Goal: Transaction & Acquisition: Purchase product/service

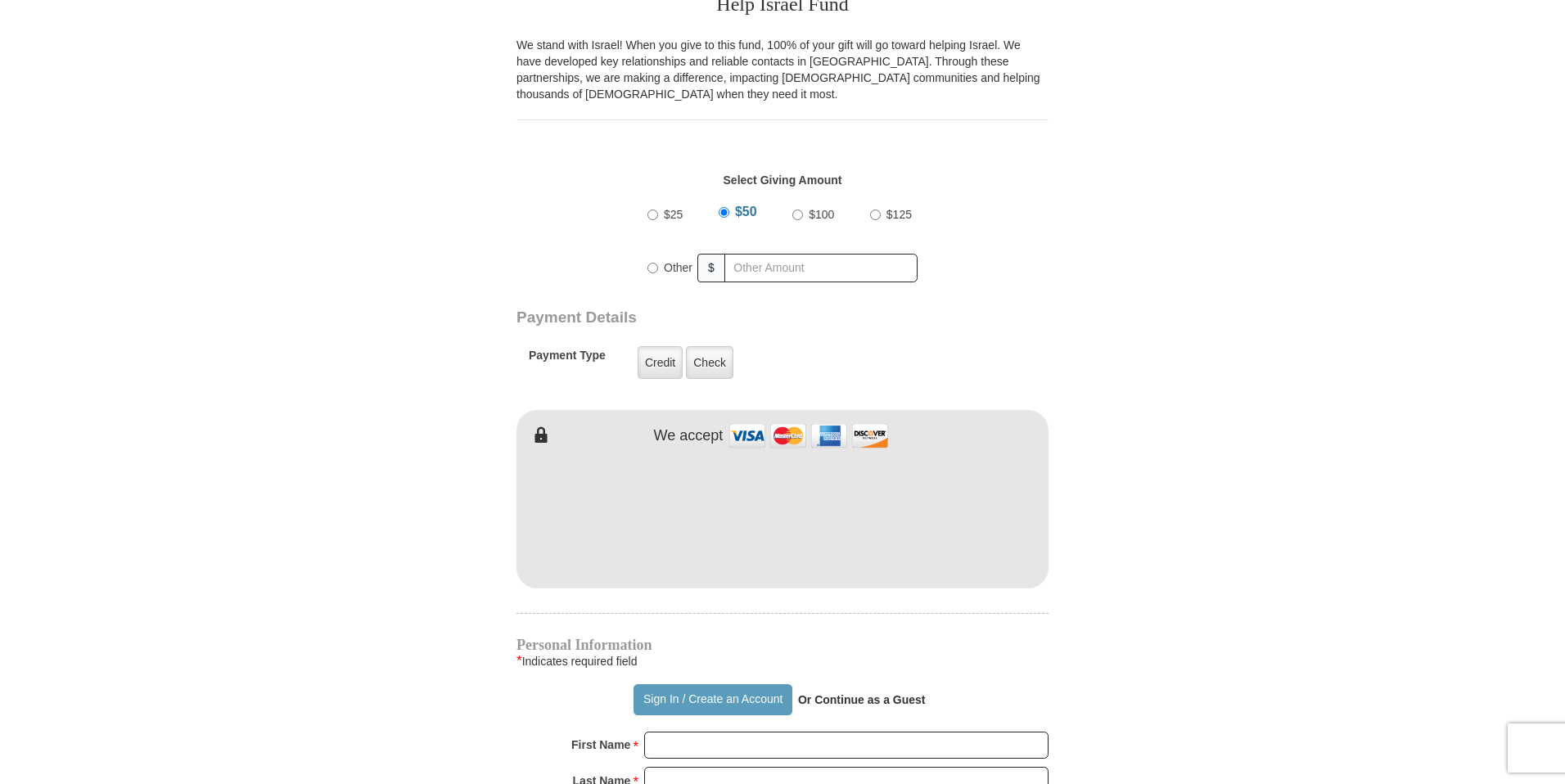
scroll to position [528, 0]
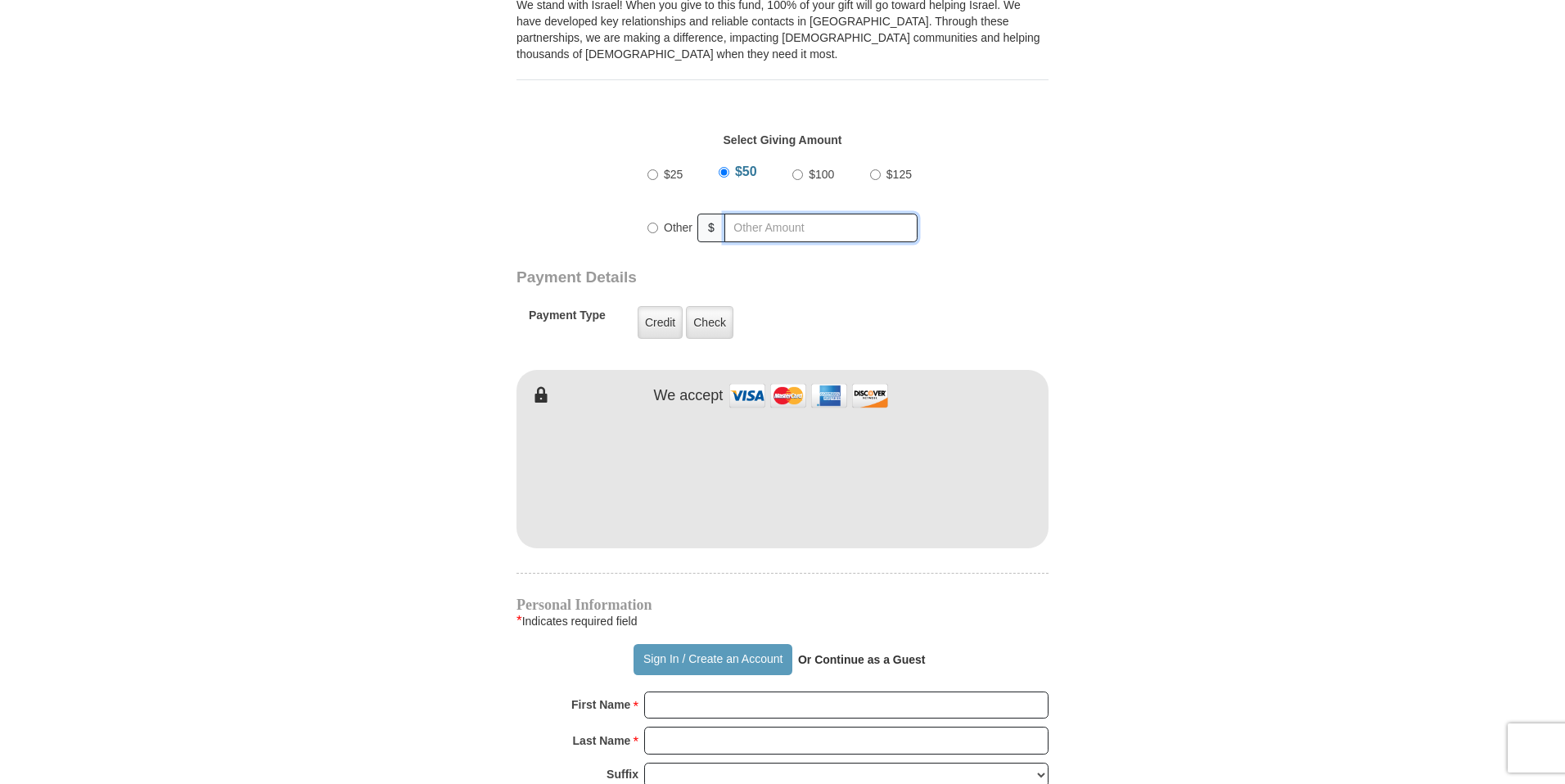
radio input "true"
click at [754, 230] on input "text" at bounding box center [824, 228] width 188 height 29
type input "3500"
click at [826, 292] on div "Payment Details Payment Type Credit Credit Check Check" at bounding box center [725, 313] width 417 height 89
click at [710, 324] on label "Check" at bounding box center [710, 321] width 47 height 32
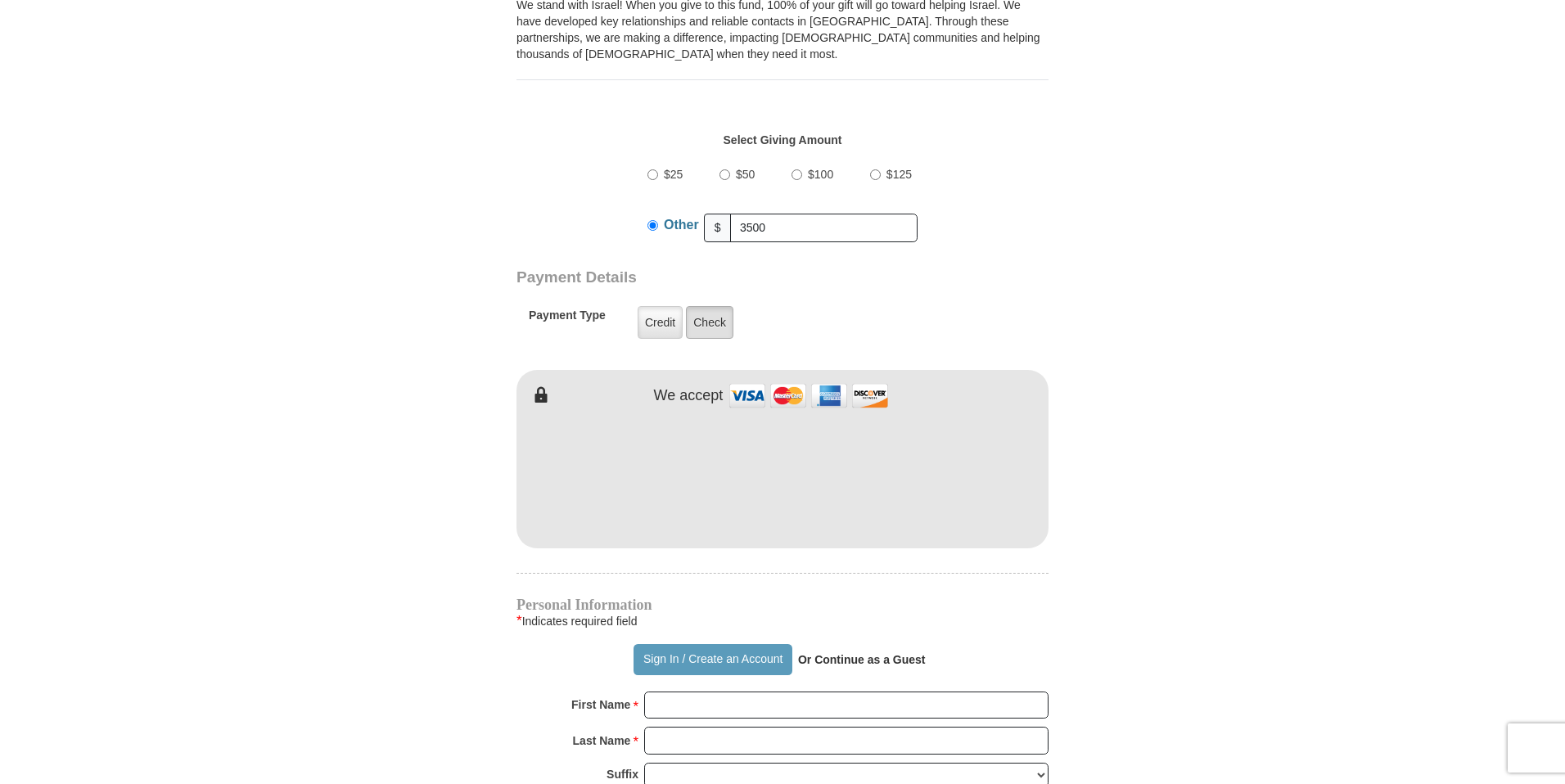
click at [0, 0] on input "Check" at bounding box center [0, 0] width 0 height 0
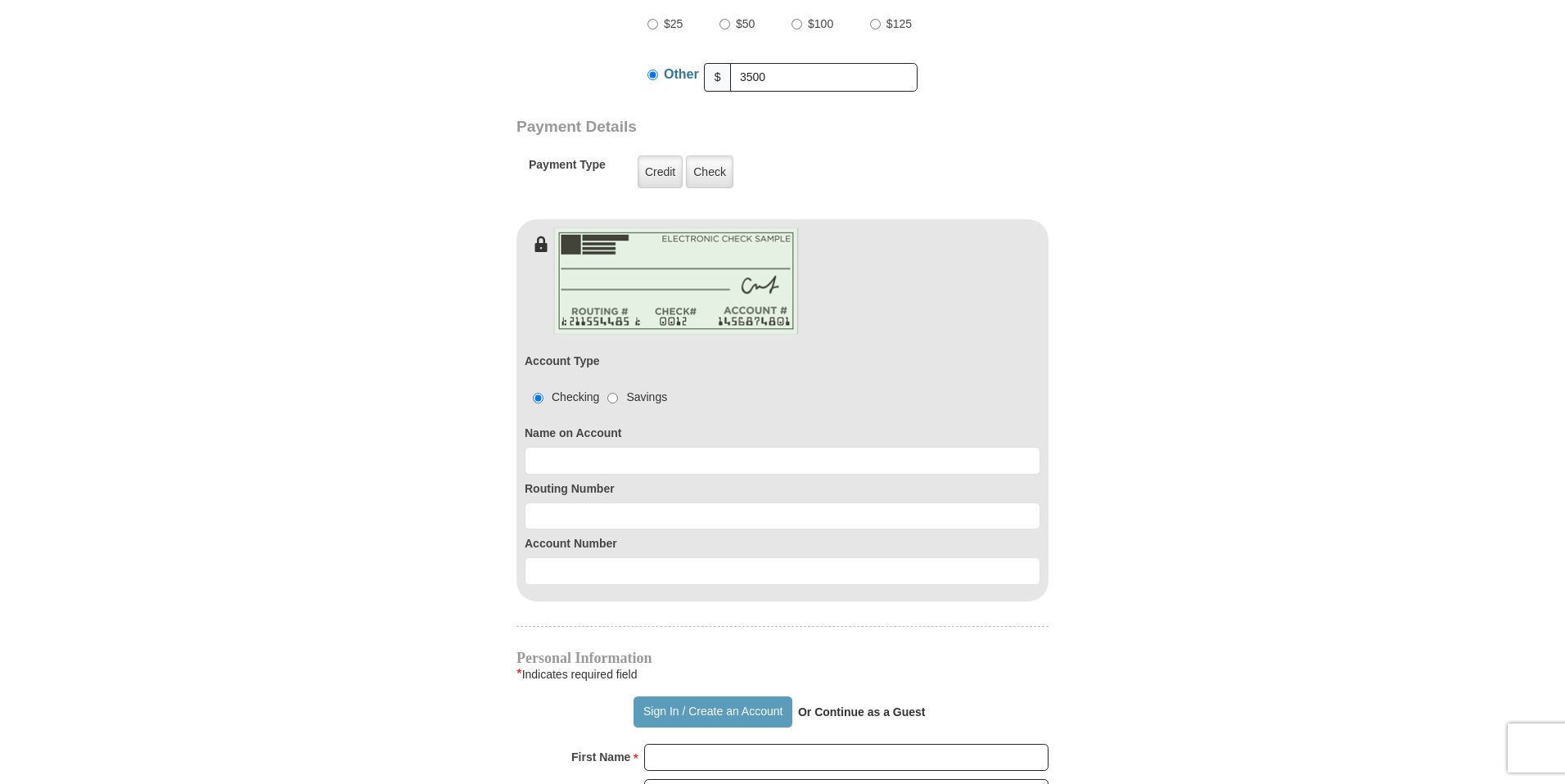
scroll to position [689, 0]
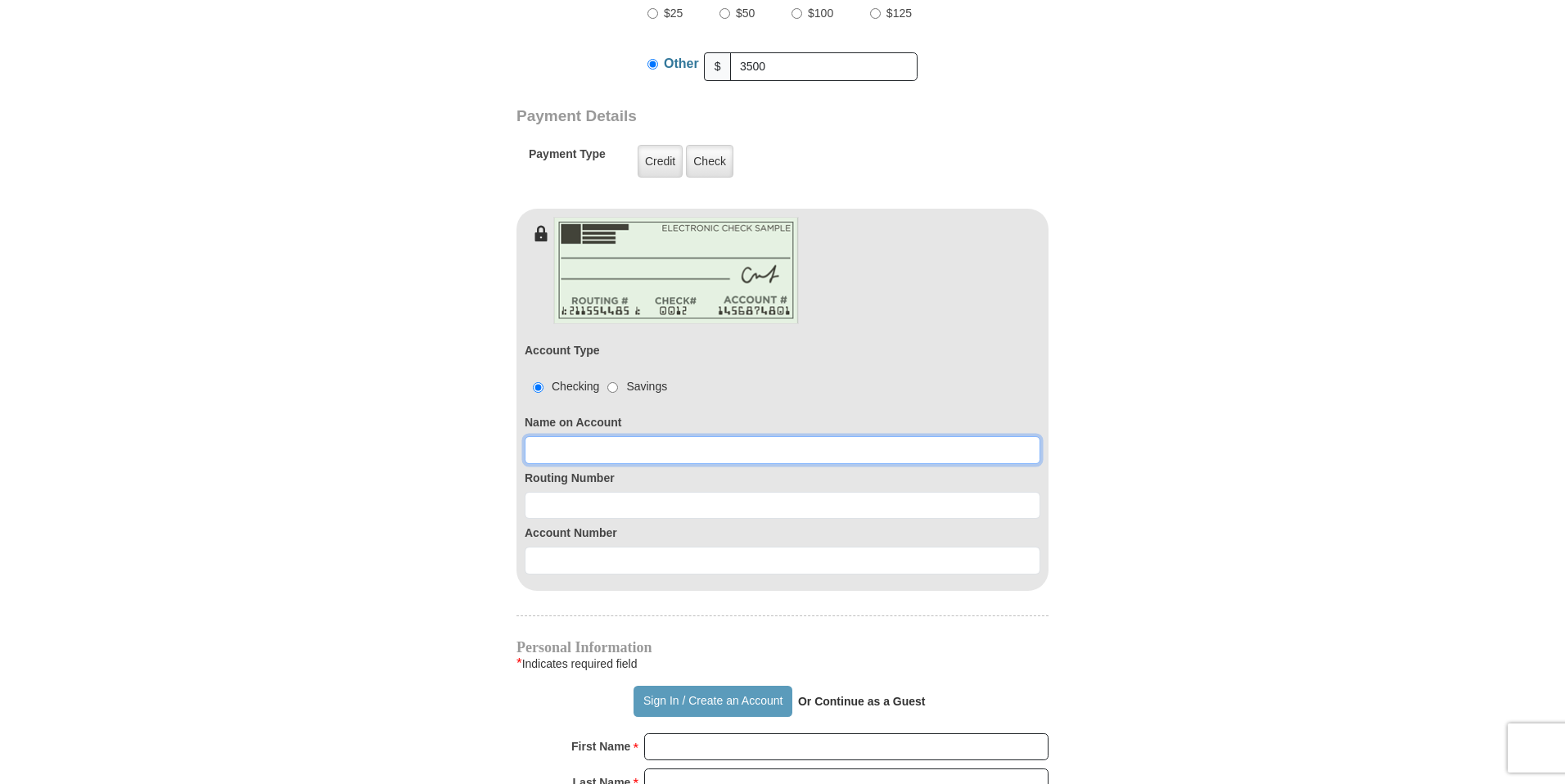
click at [677, 447] on input at bounding box center [782, 450] width 516 height 28
type input "SprinkGUARD LLC"
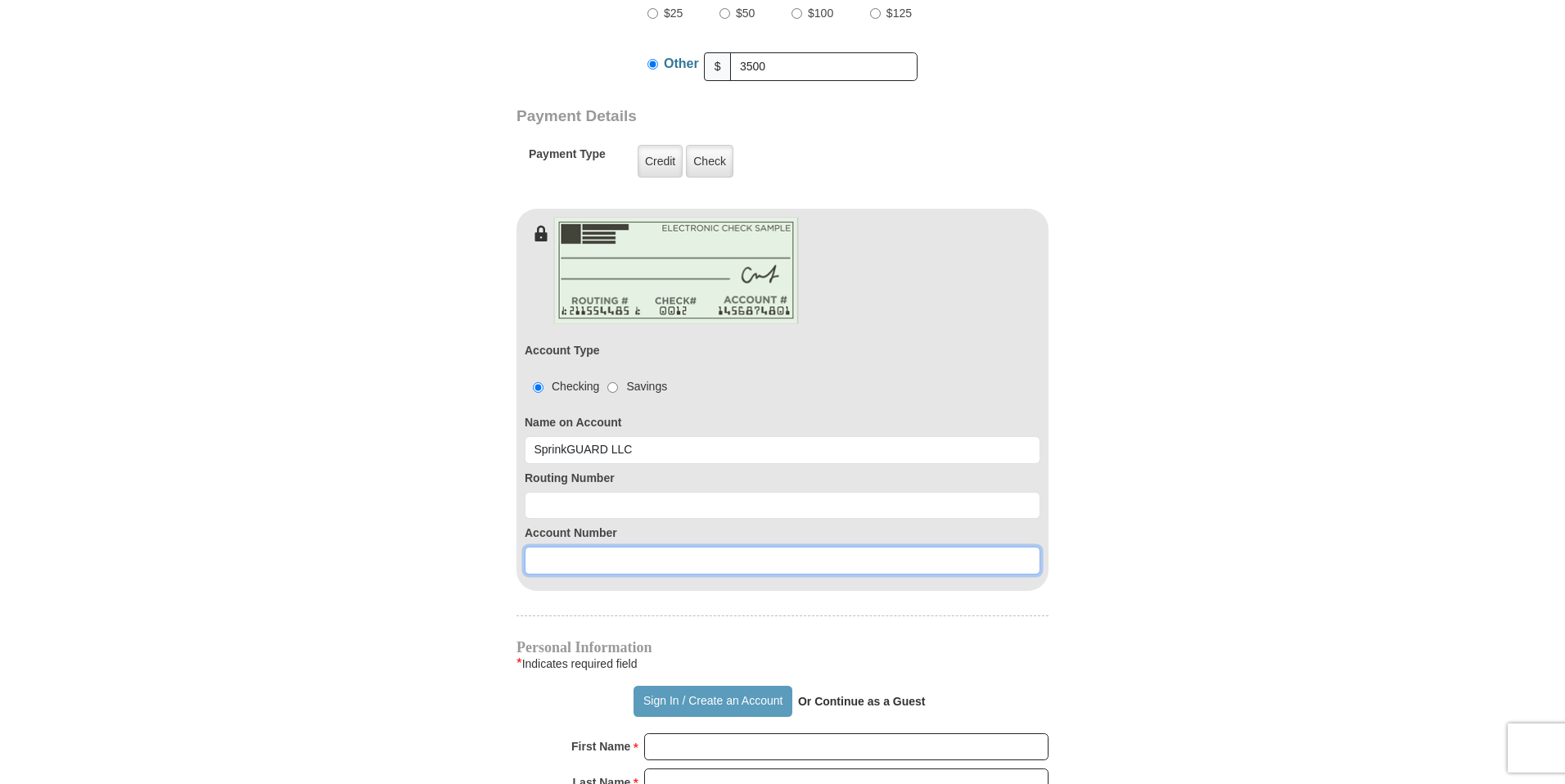
click at [549, 566] on input at bounding box center [782, 561] width 516 height 28
paste input "10176675"
type input "10176675"
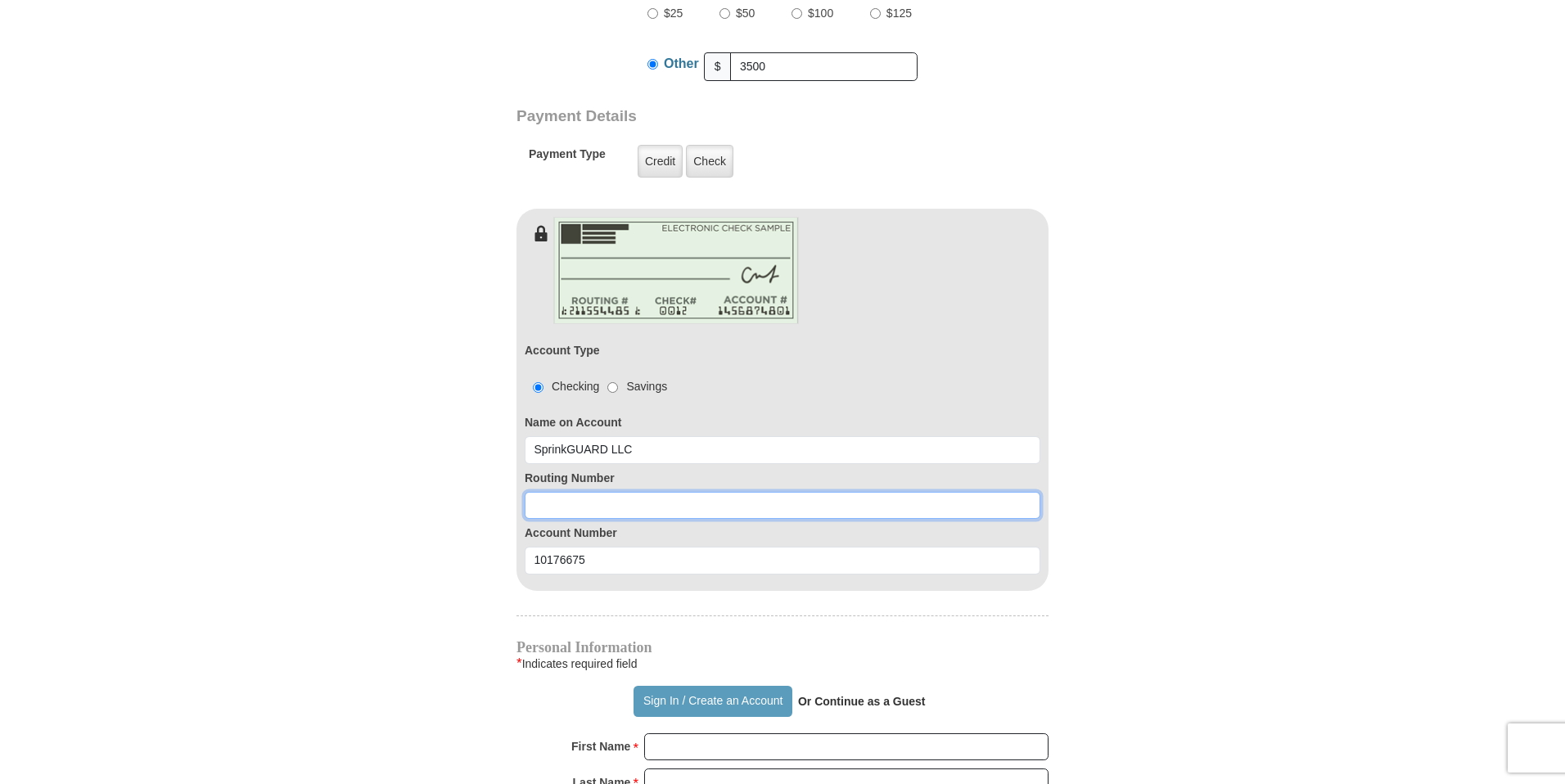
click at [577, 514] on input at bounding box center [782, 505] width 516 height 28
paste input "071212128"
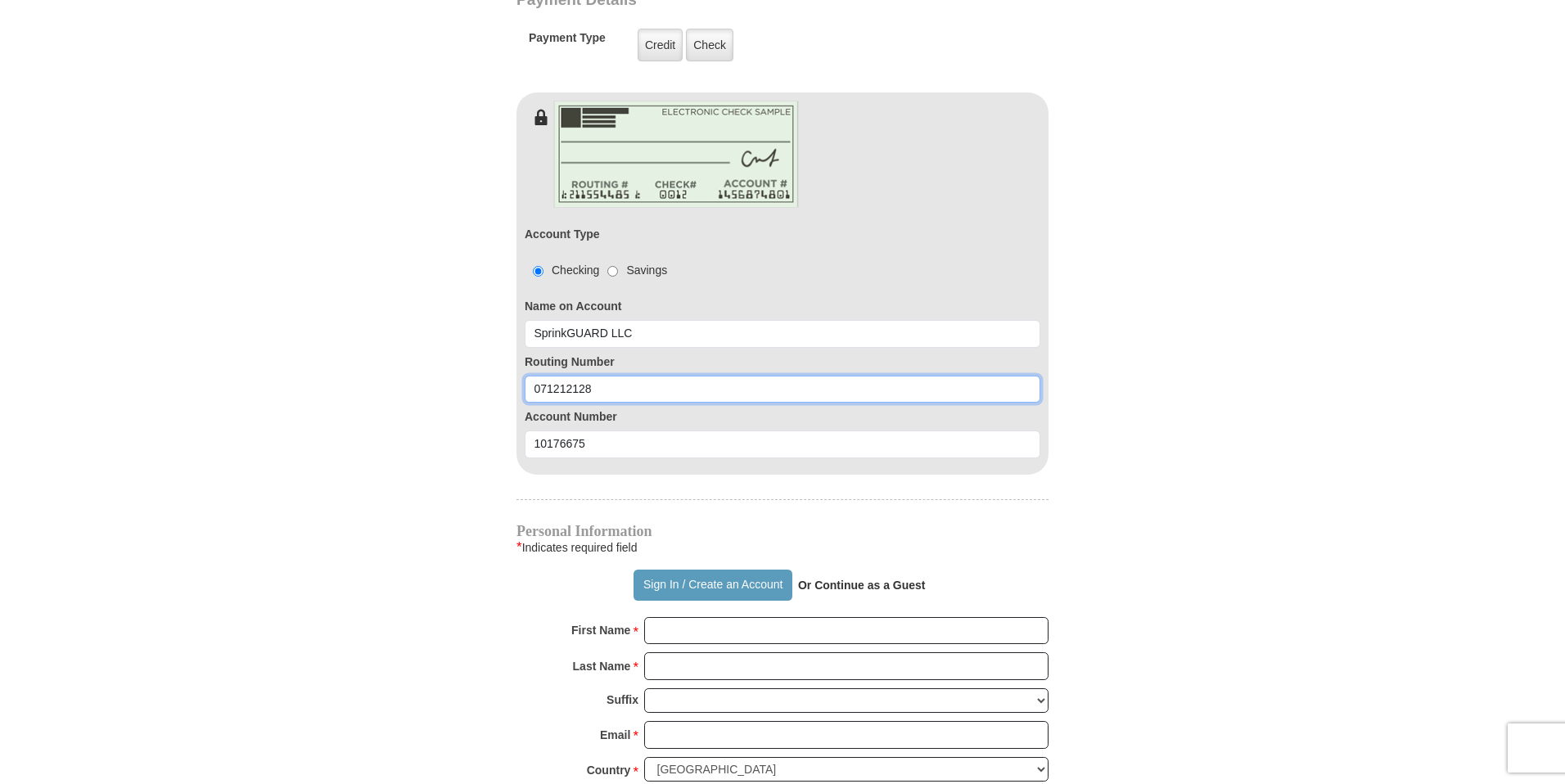
scroll to position [941, 0]
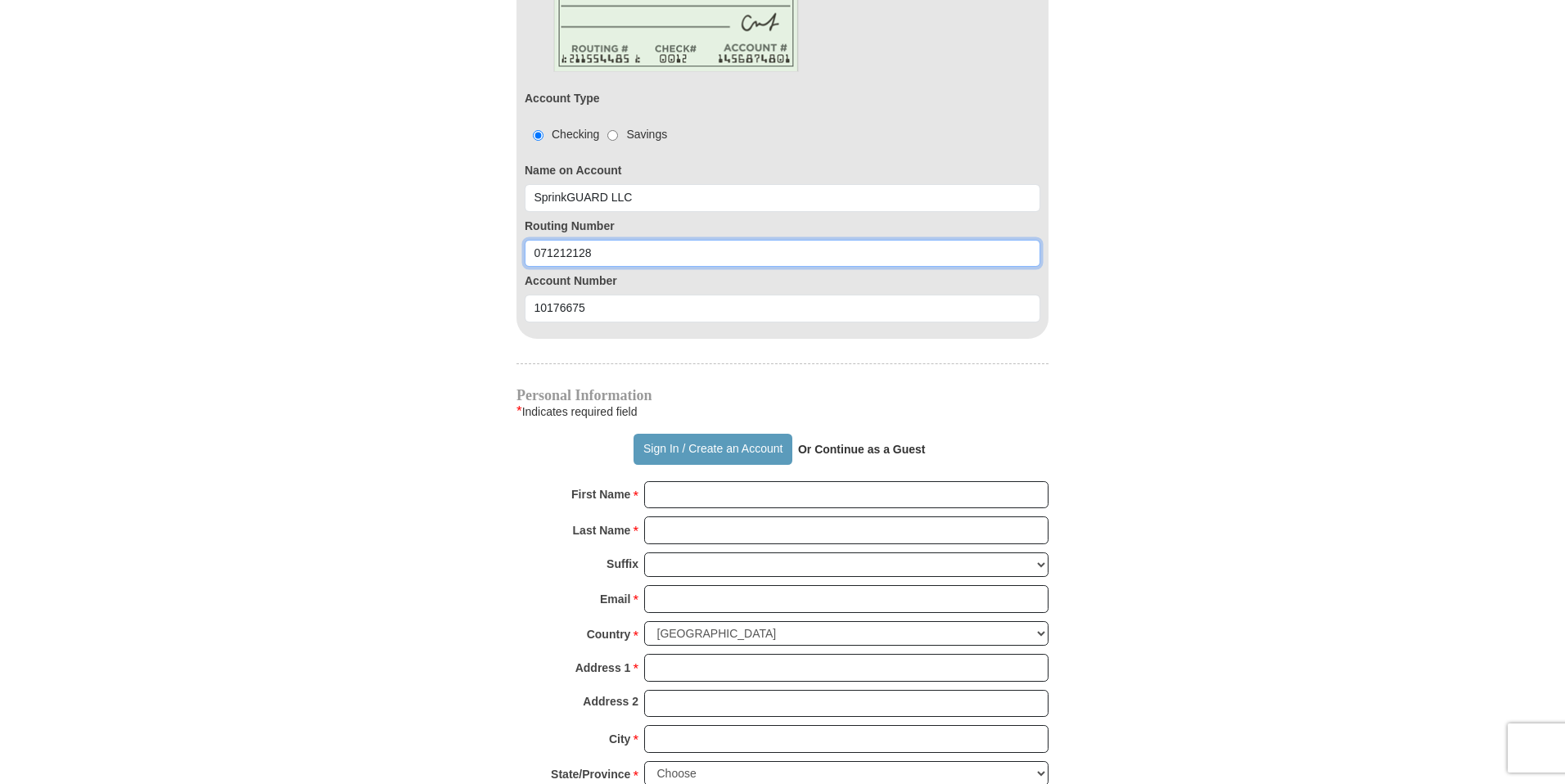
type input "071212128"
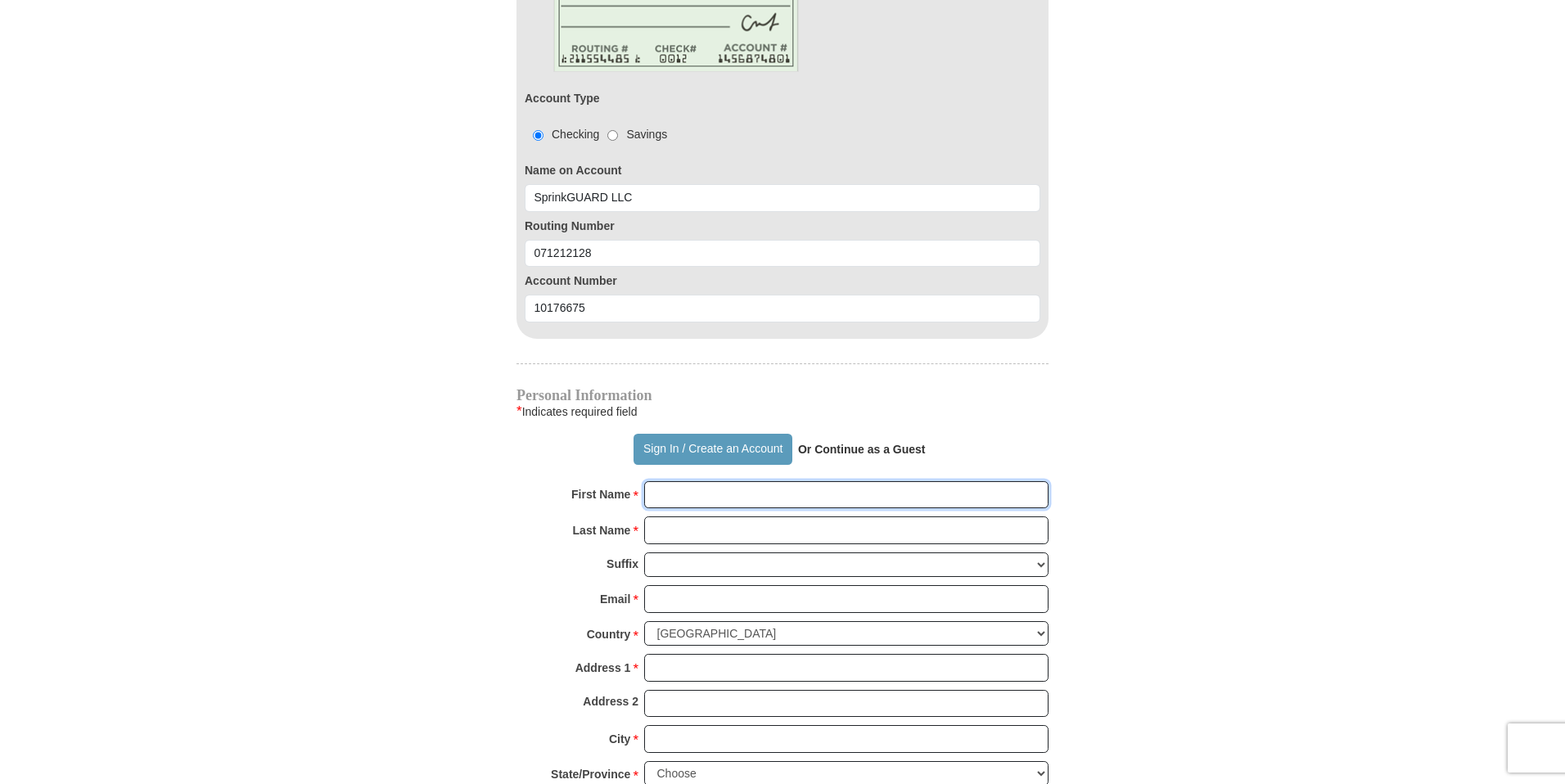
click at [683, 492] on input "First Name *" at bounding box center [846, 495] width 404 height 28
type input "SprinkGuard"
click at [696, 533] on input "Last Name *" at bounding box center [846, 530] width 404 height 28
type input "LLC"
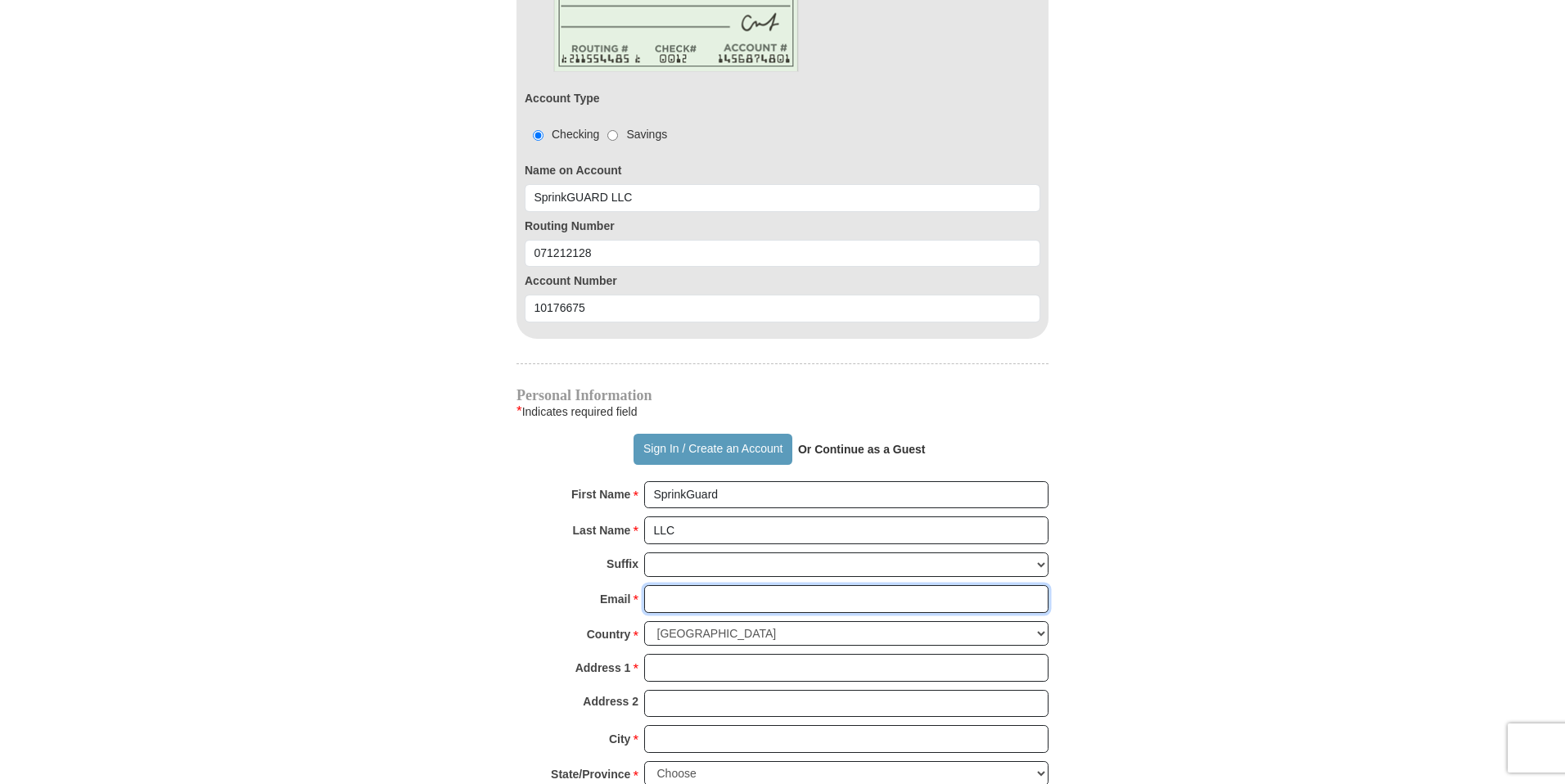
click at [665, 600] on input "Email *" at bounding box center [846, 599] width 404 height 28
type input "taffi@sprinkguard.com"
click at [701, 665] on input "Address 1 *" at bounding box center [846, 667] width 404 height 28
type input "5776 Grape Road"
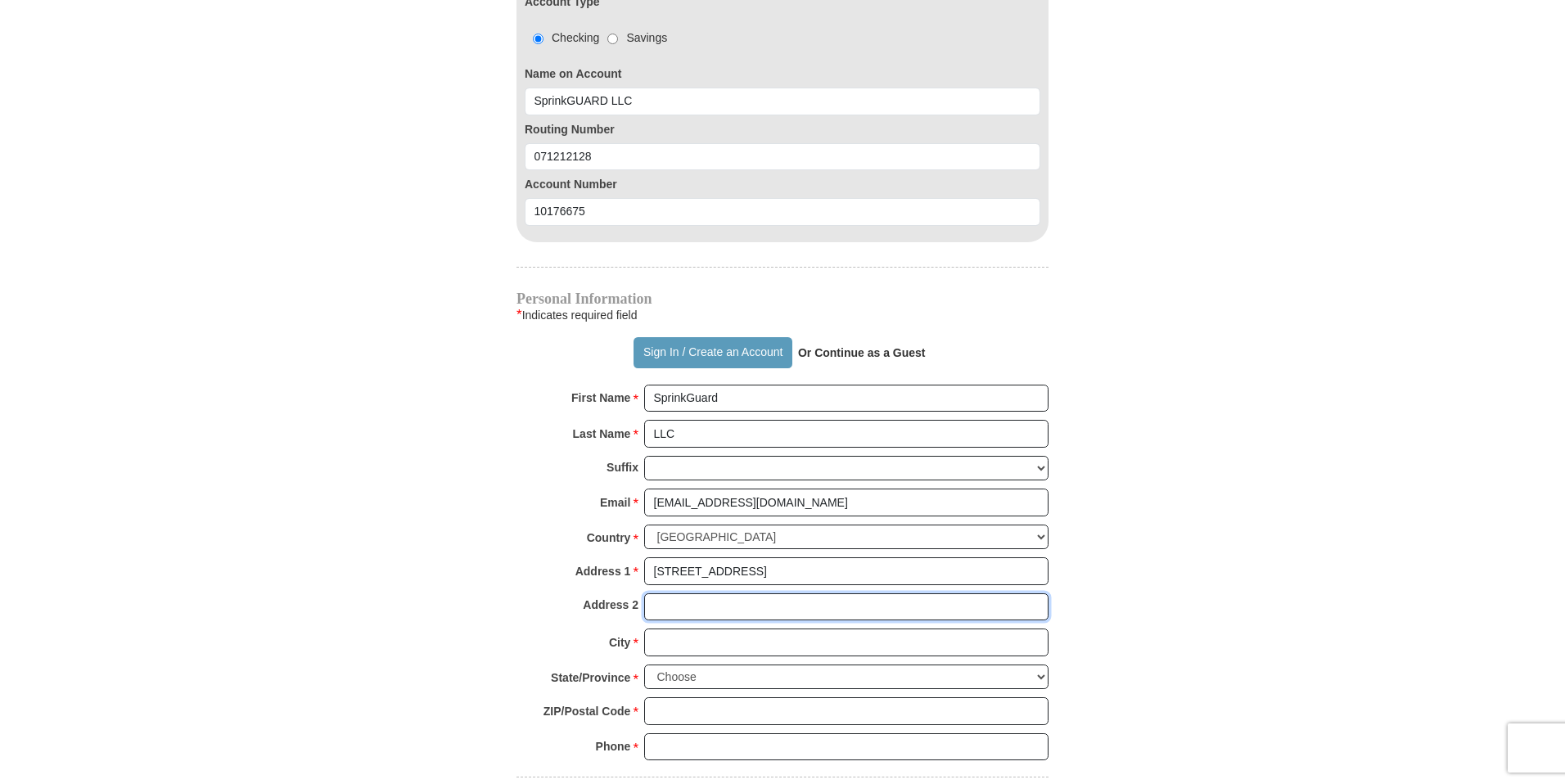
click at [675, 605] on input "Address 2" at bounding box center [846, 607] width 404 height 28
type input "Suite 51 PMB 161"
click at [656, 638] on input "City *" at bounding box center [846, 642] width 404 height 28
type input "Mishawaka"
click at [684, 676] on select "Choose Alabama Alaska American Samoa Arizona Arkansas Armed Forces Americas Arm…" at bounding box center [846, 677] width 404 height 25
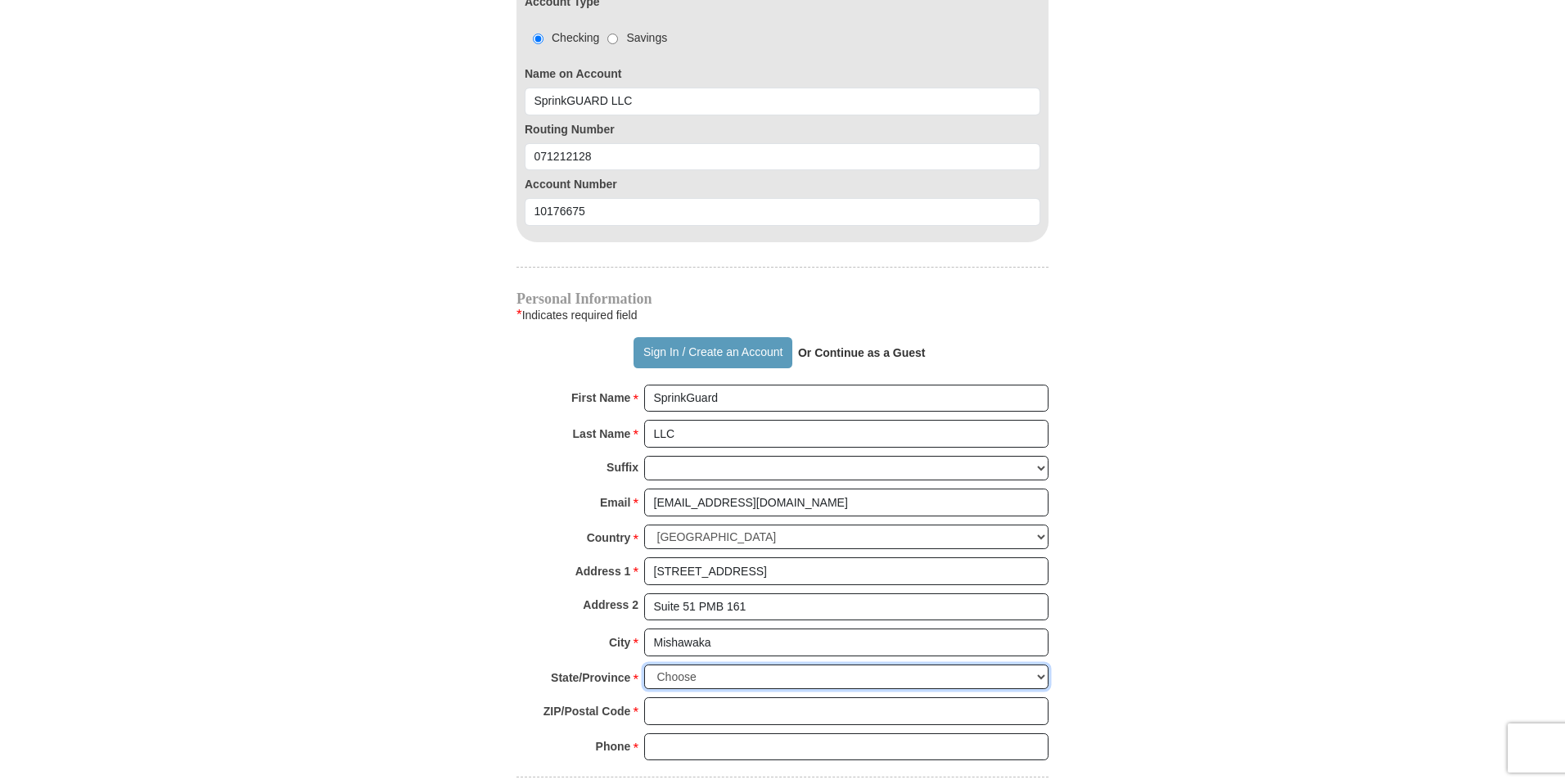
select select "IN"
click at [644, 665] on select "Choose Alabama Alaska American Samoa Arizona Arkansas Armed Forces Americas Arm…" at bounding box center [846, 677] width 404 height 25
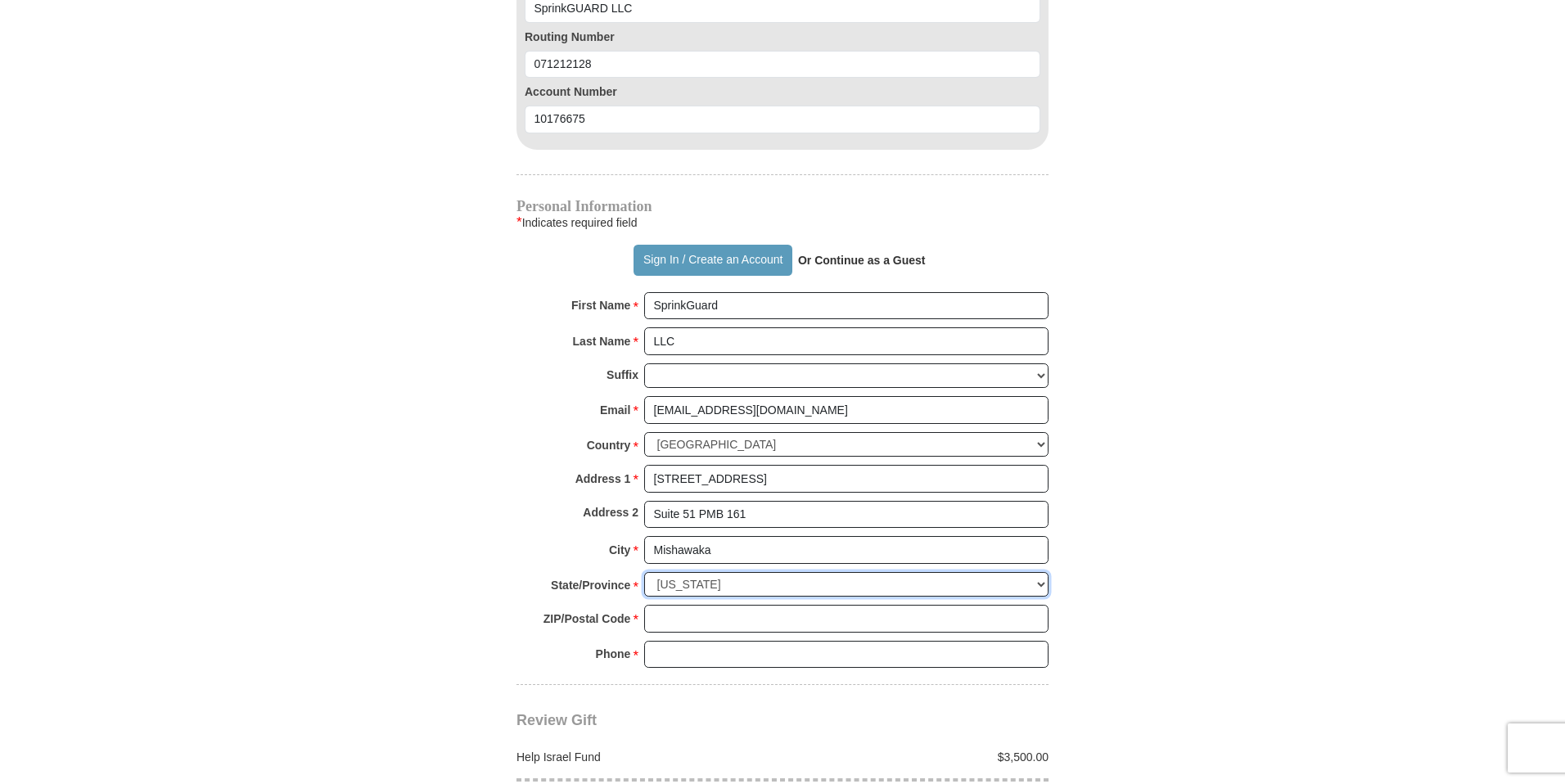
scroll to position [1129, 0]
click at [703, 613] on input "ZIP/Postal Code *" at bounding box center [846, 619] width 404 height 28
type input "46545"
click at [698, 658] on input "Phone * *" at bounding box center [846, 655] width 404 height 28
type input "8772747976"
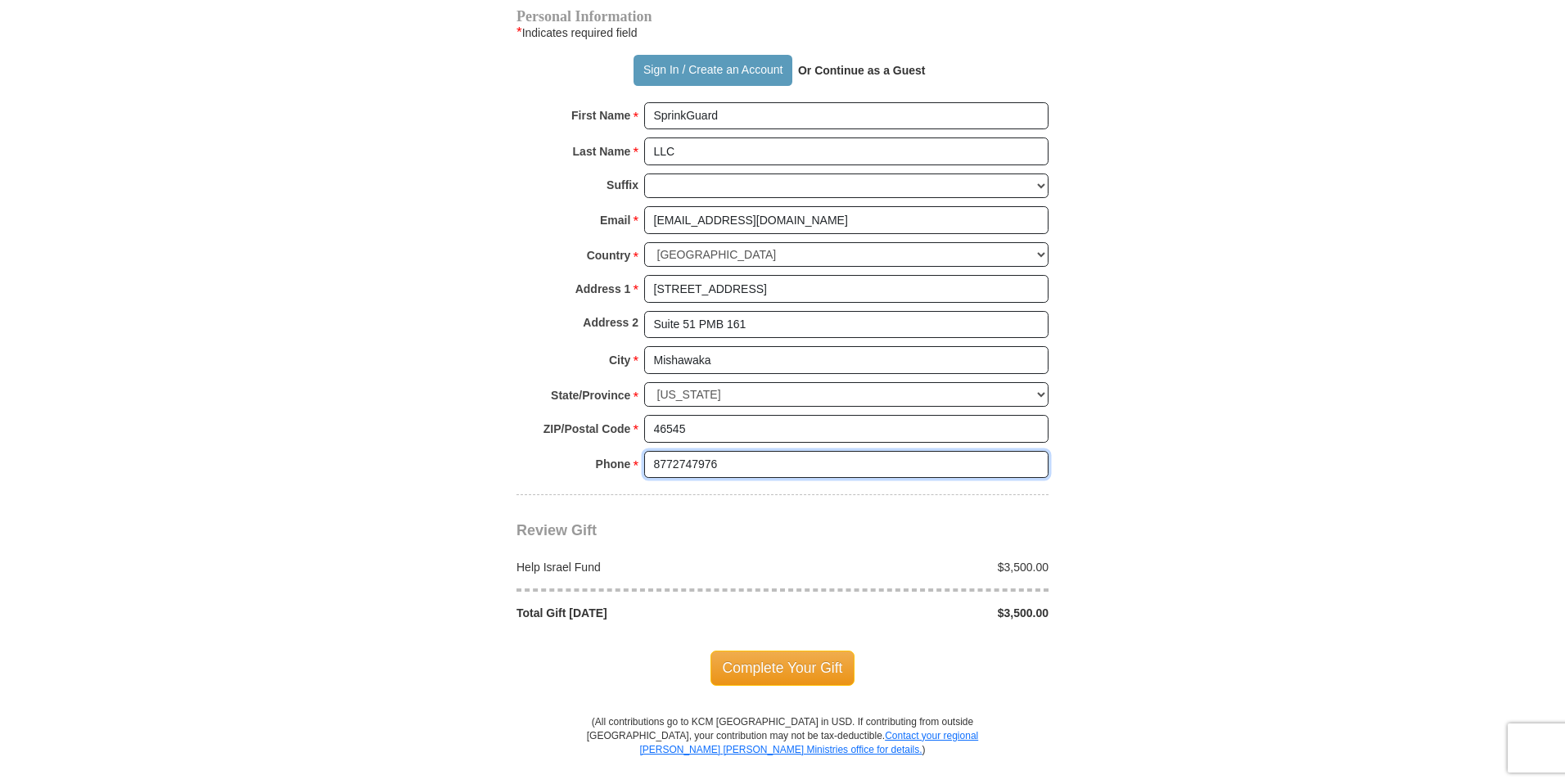
scroll to position [1332, 0]
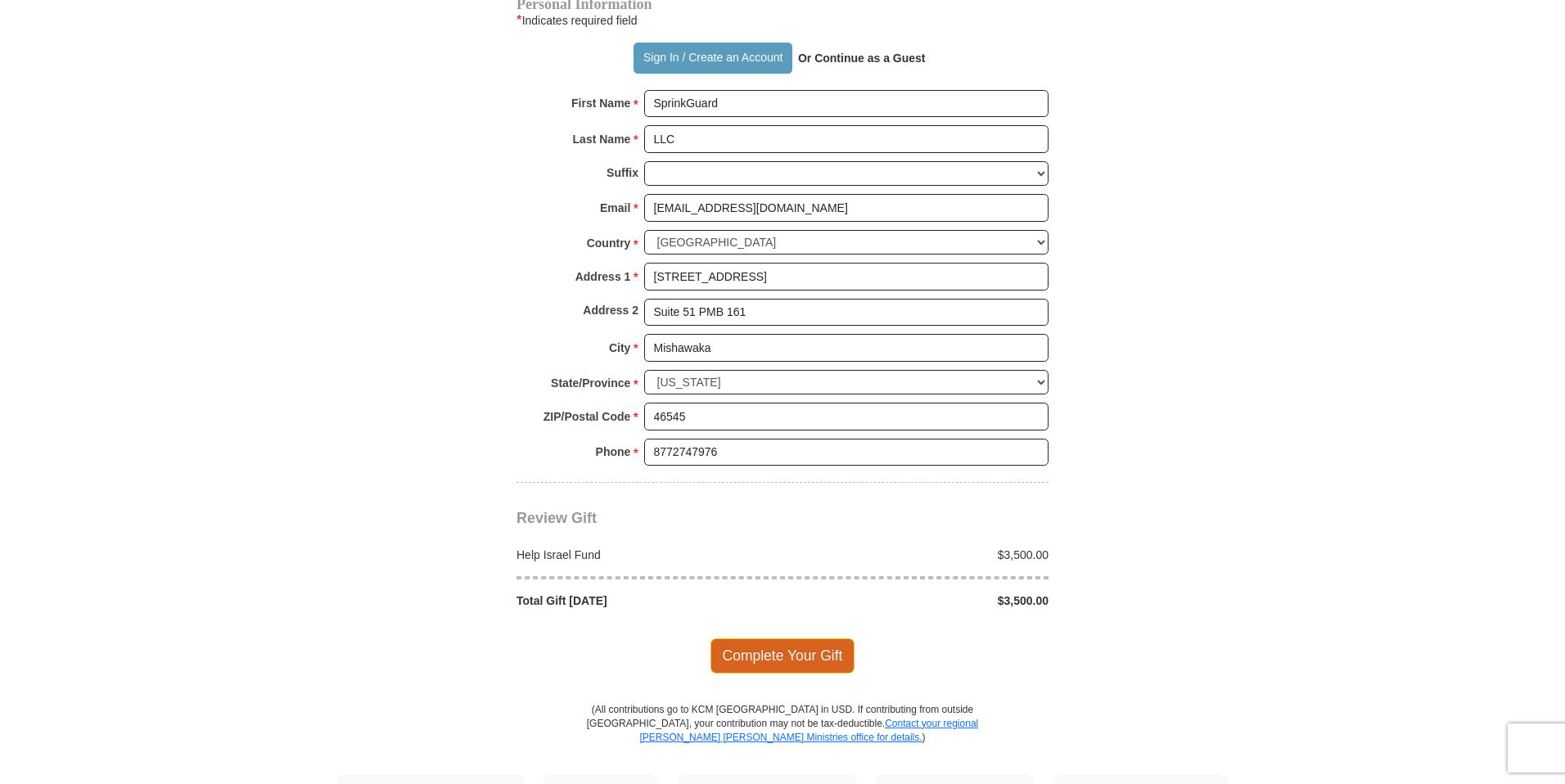
click at [799, 655] on span "Complete Your Gift" at bounding box center [782, 655] width 145 height 34
